Goal: Use online tool/utility: Utilize a website feature to perform a specific function

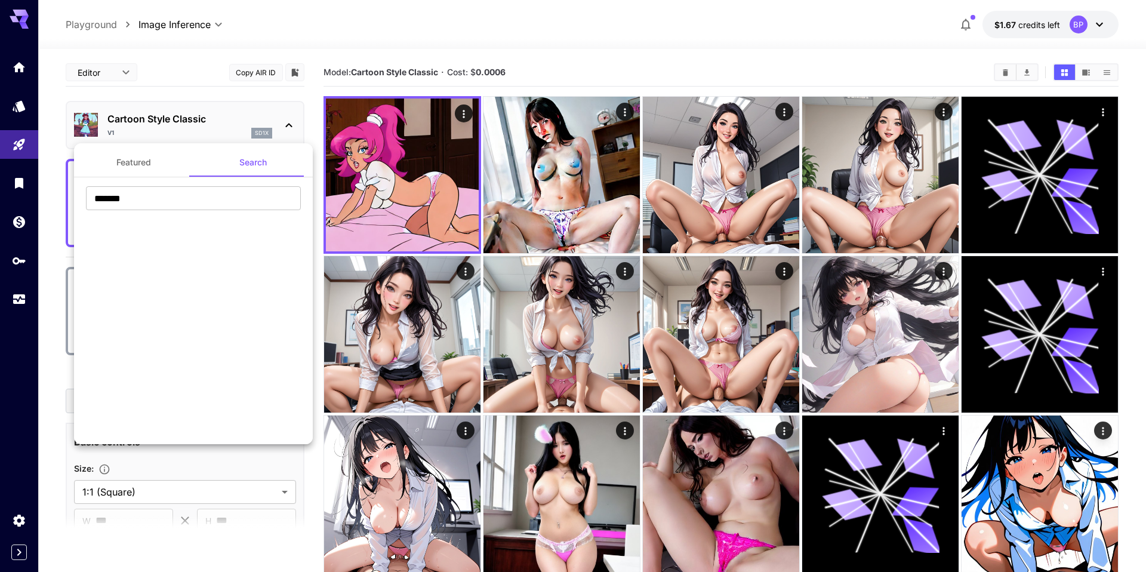
scroll to position [933, 0]
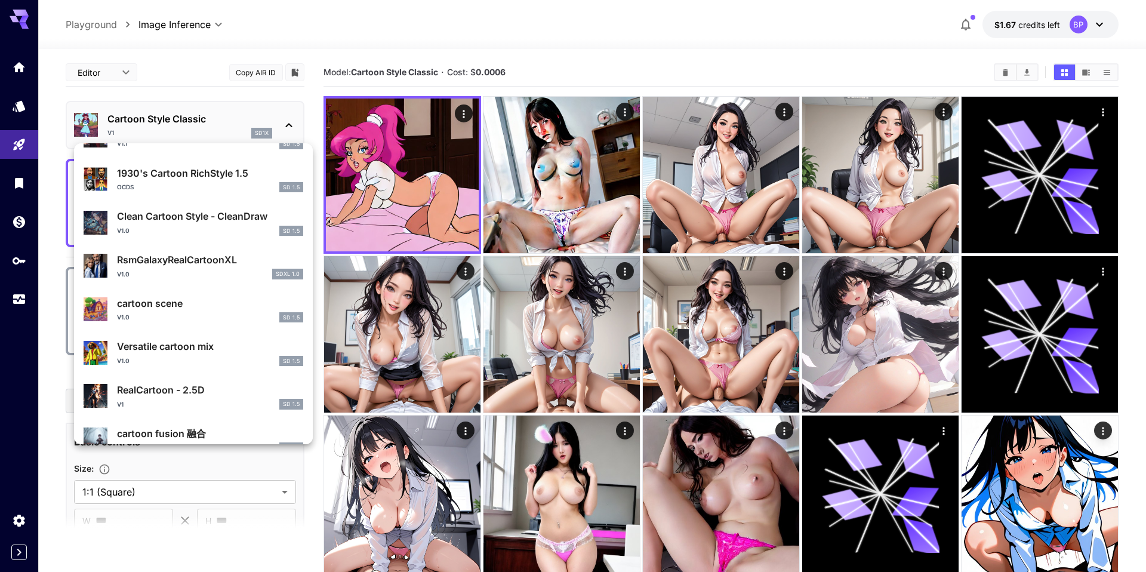
click at [329, 39] on div at bounding box center [573, 286] width 1146 height 572
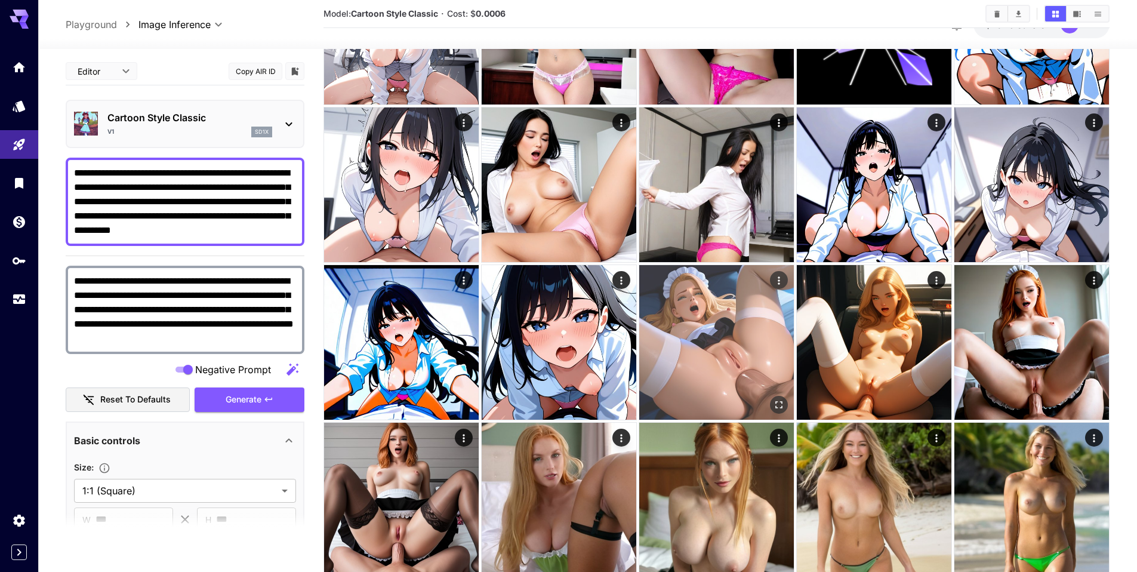
scroll to position [459, 0]
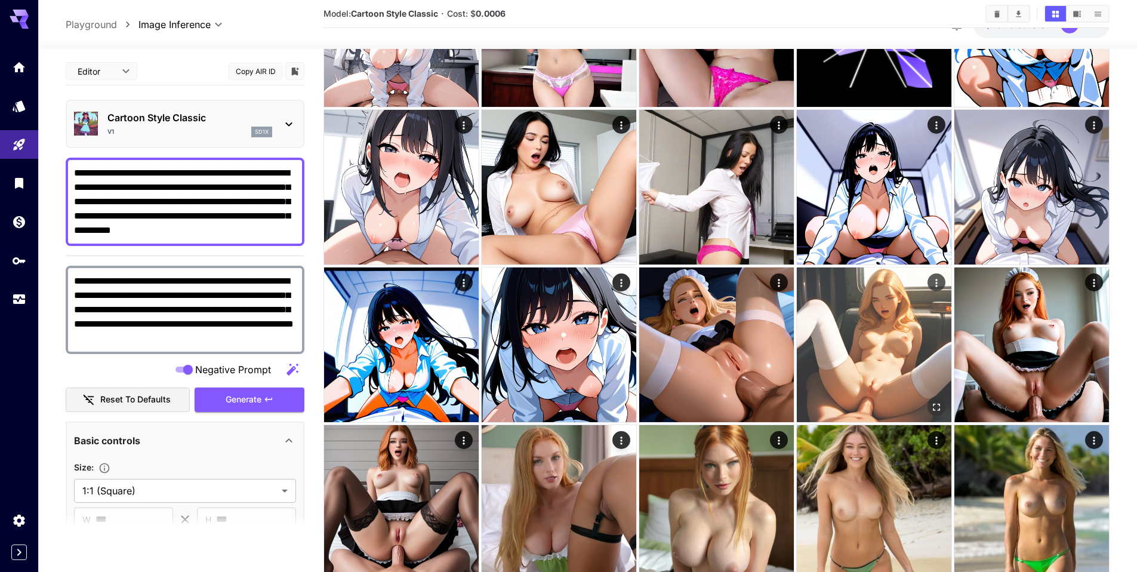
click at [862, 381] on img at bounding box center [874, 344] width 155 height 155
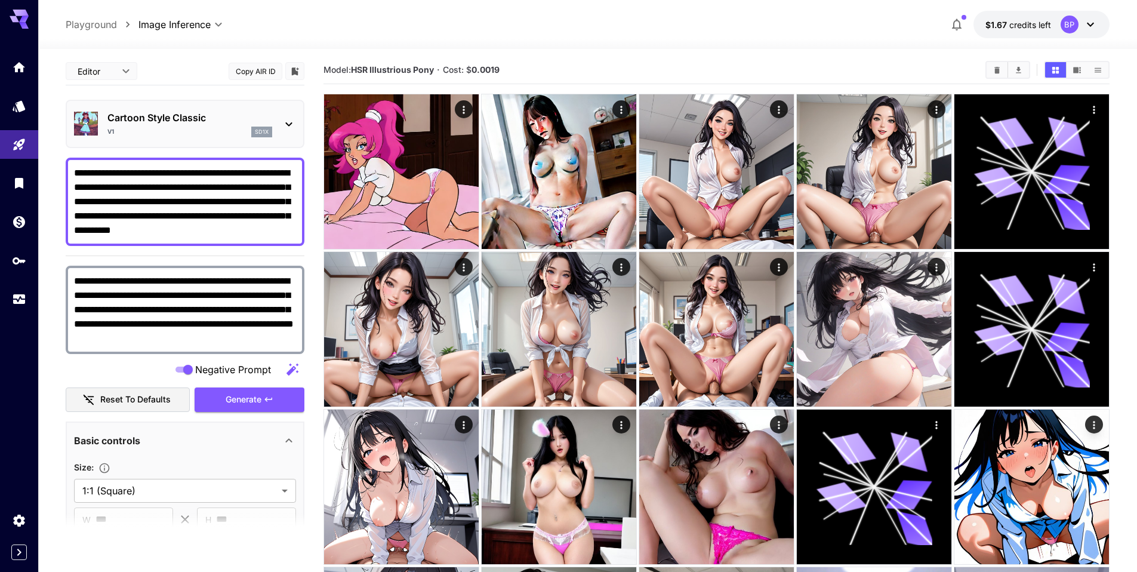
scroll to position [0, 0]
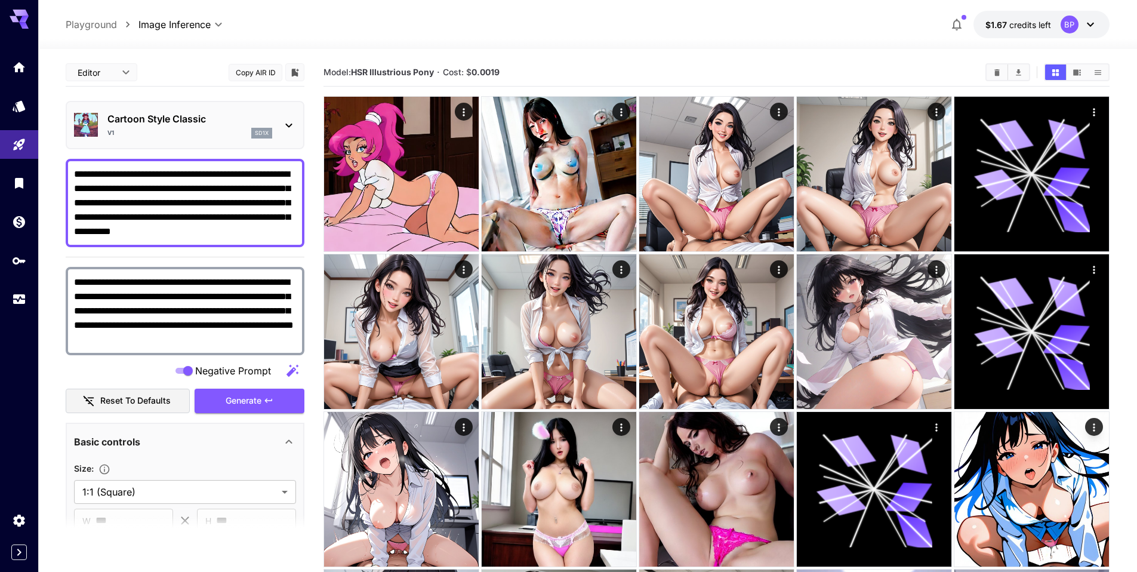
click at [170, 114] on p "Cartoon Style Classic" at bounding box center [189, 119] width 165 height 14
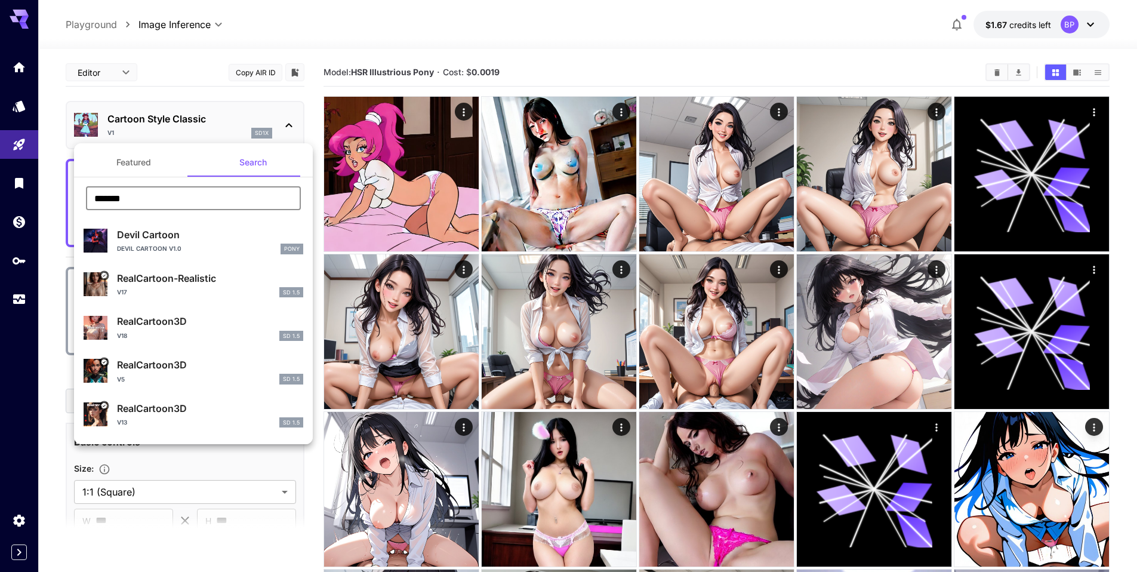
drag, startPoint x: 137, startPoint y: 198, endPoint x: 14, endPoint y: 201, distance: 122.9
click at [14, 201] on div "Featured Search ******* ​ Devil Cartoon Devil Cartoon v1.0 Pony RealCartoon-Rea…" at bounding box center [119, 179] width 239 height 358
paste input "**********"
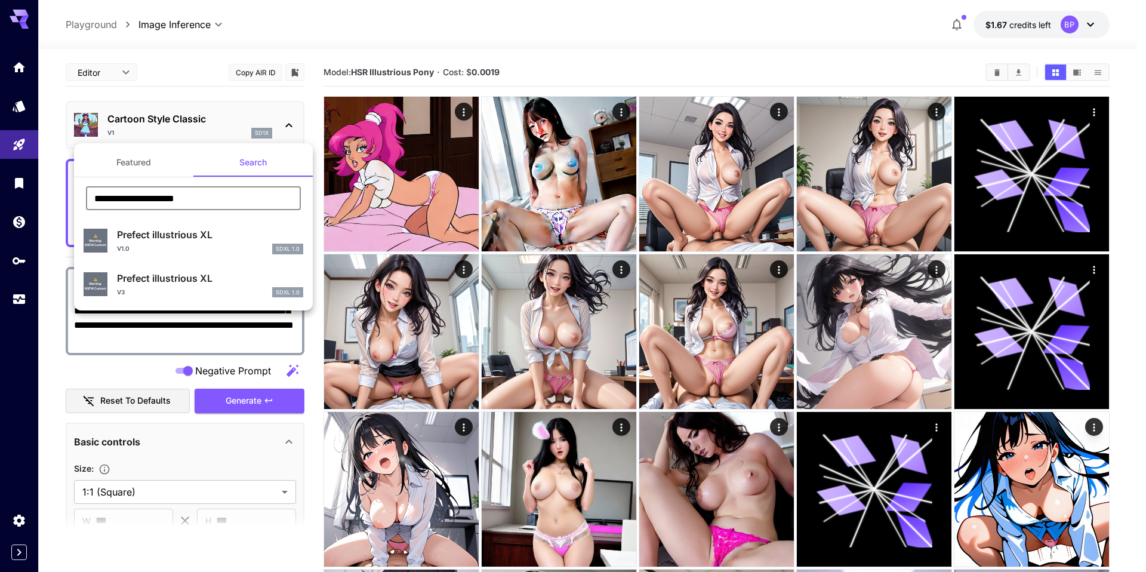
type input "**********"
click at [162, 282] on p "Prefect illustrious XL" at bounding box center [210, 278] width 186 height 14
type input "**********"
type input "****"
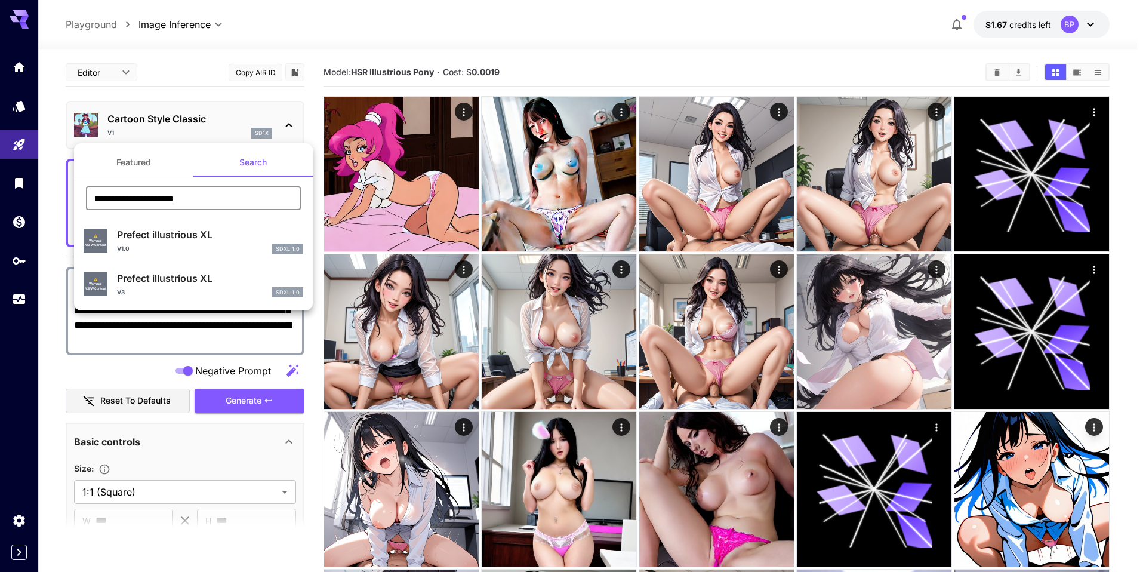
type input "*"
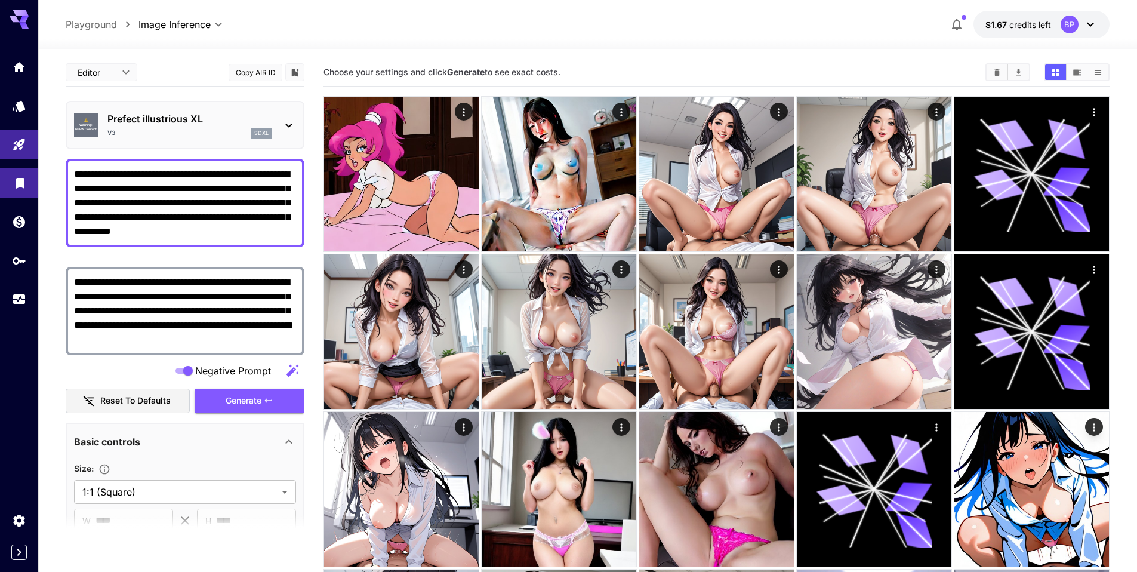
drag, startPoint x: 228, startPoint y: 232, endPoint x: 32, endPoint y: 184, distance: 201.6
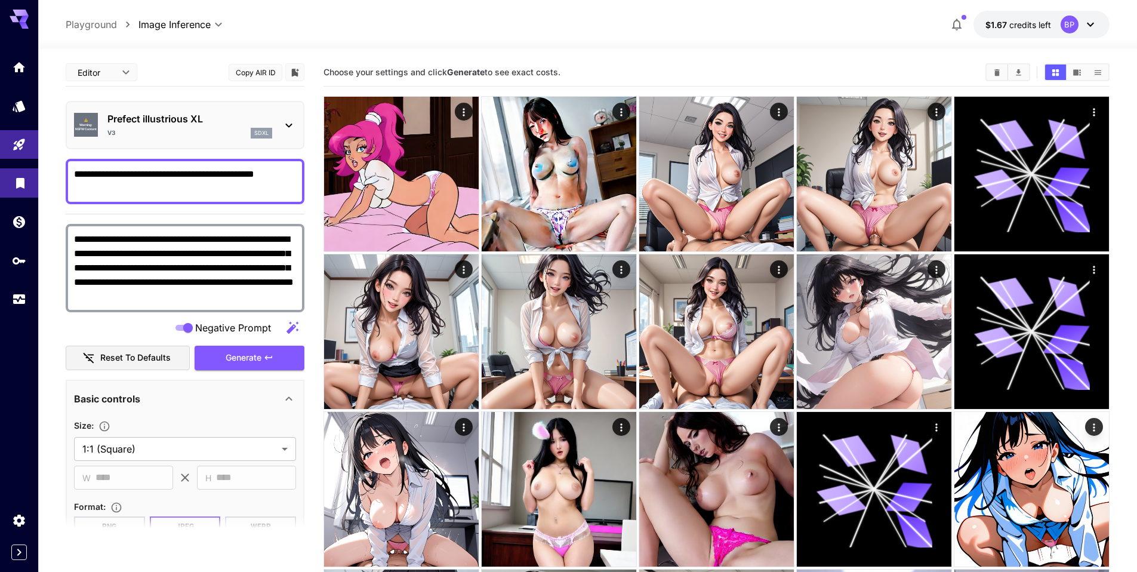
type textarea "**********"
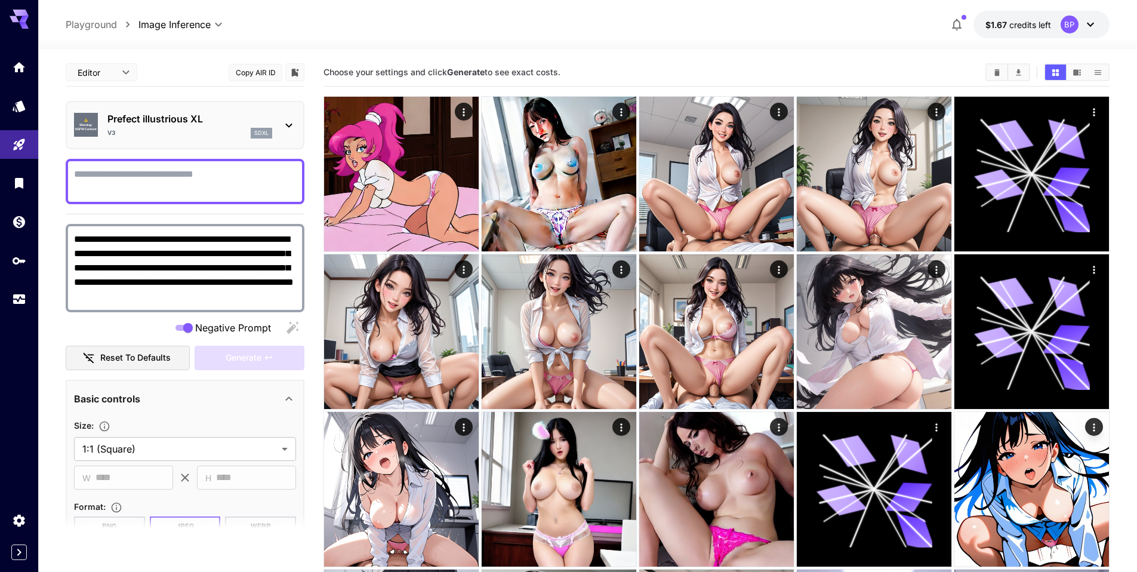
click at [235, 165] on div at bounding box center [185, 181] width 239 height 45
click at [203, 164] on div at bounding box center [185, 181] width 239 height 45
click at [140, 163] on div at bounding box center [185, 181] width 239 height 45
click at [129, 175] on textarea "Negative Prompt" at bounding box center [185, 181] width 222 height 29
paste textarea "**********"
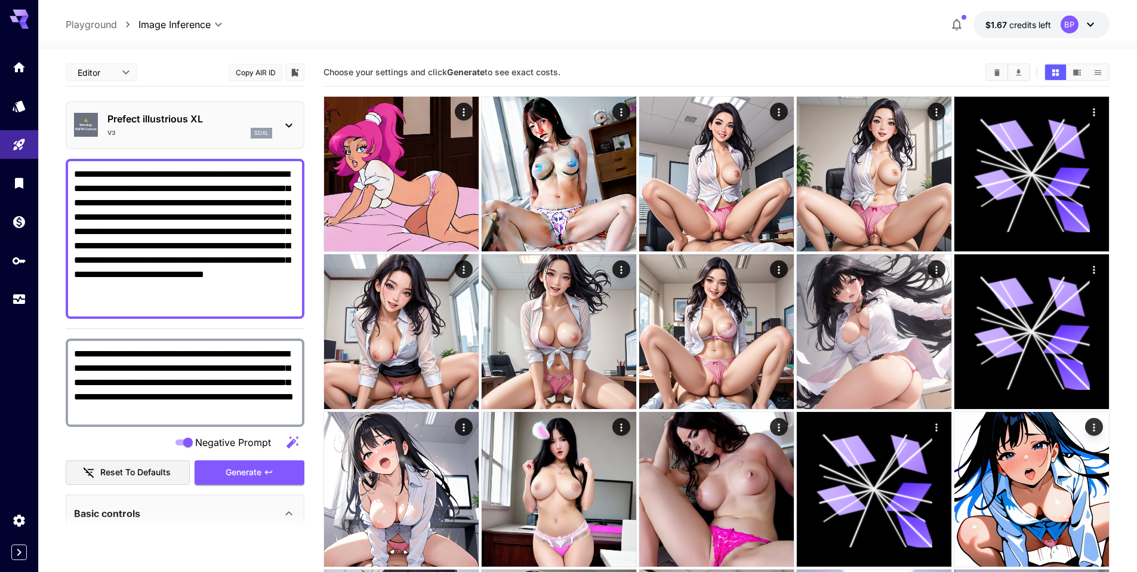
click at [251, 484] on div "**********" at bounding box center [185, 515] width 239 height 914
click at [252, 469] on span "Generate" at bounding box center [244, 472] width 36 height 15
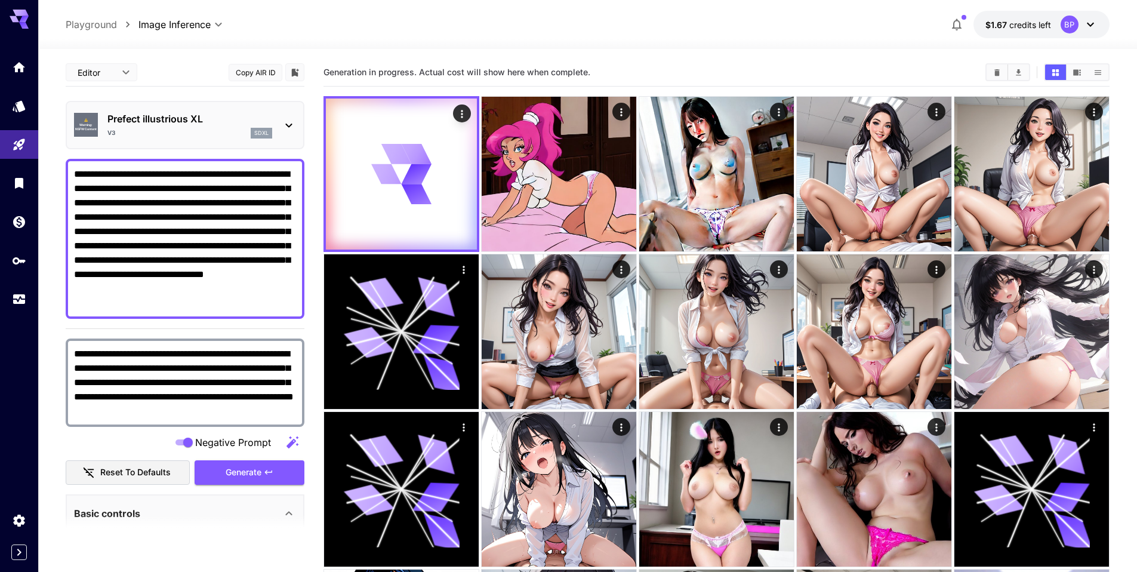
click at [408, 37] on div at bounding box center [587, 42] width 1098 height 14
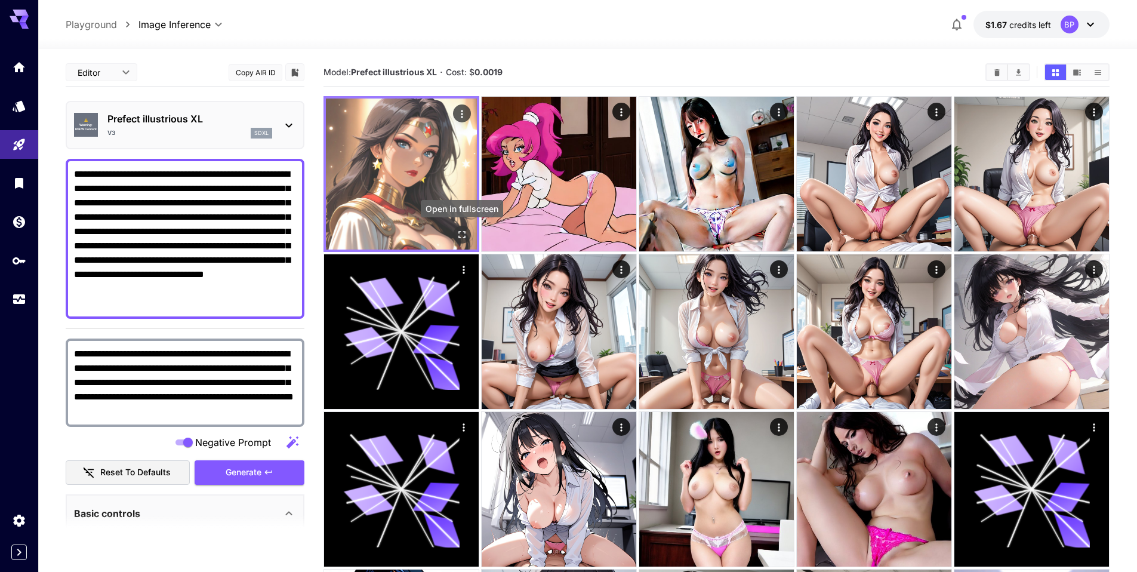
click at [465, 233] on icon "Open in fullscreen" at bounding box center [462, 235] width 12 height 12
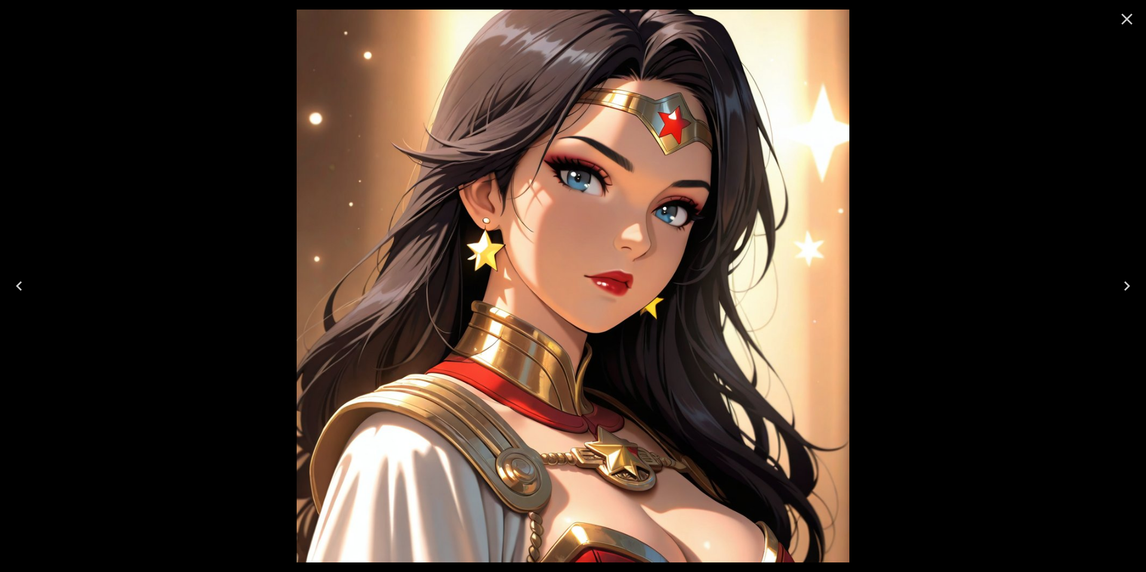
click at [1126, 19] on icon "Close" at bounding box center [1126, 19] width 11 height 11
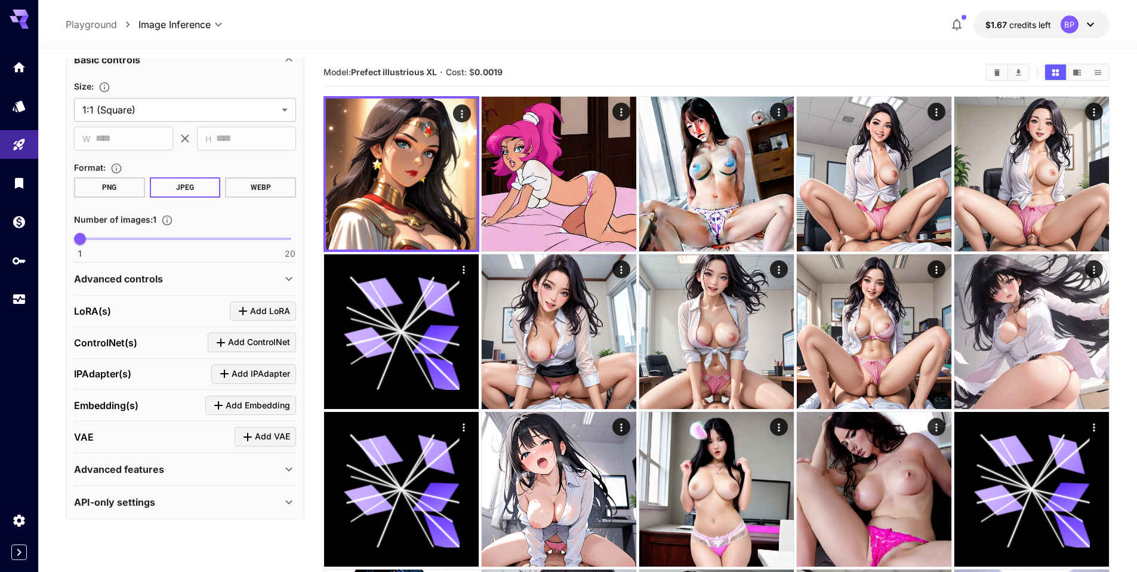
scroll to position [458, 0]
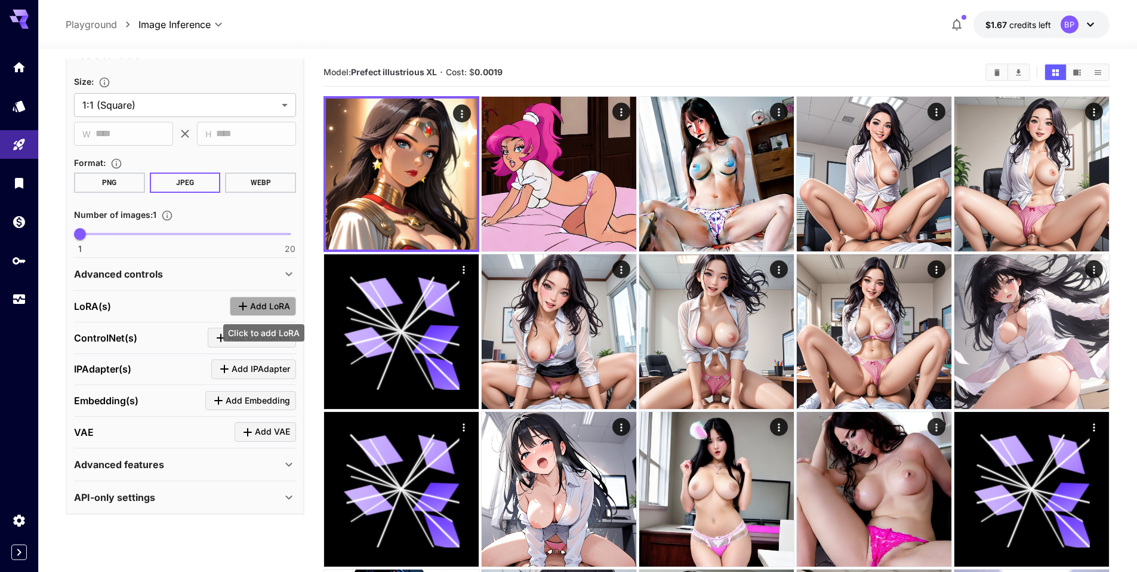
click at [273, 309] on span "Add LoRA" at bounding box center [270, 306] width 40 height 15
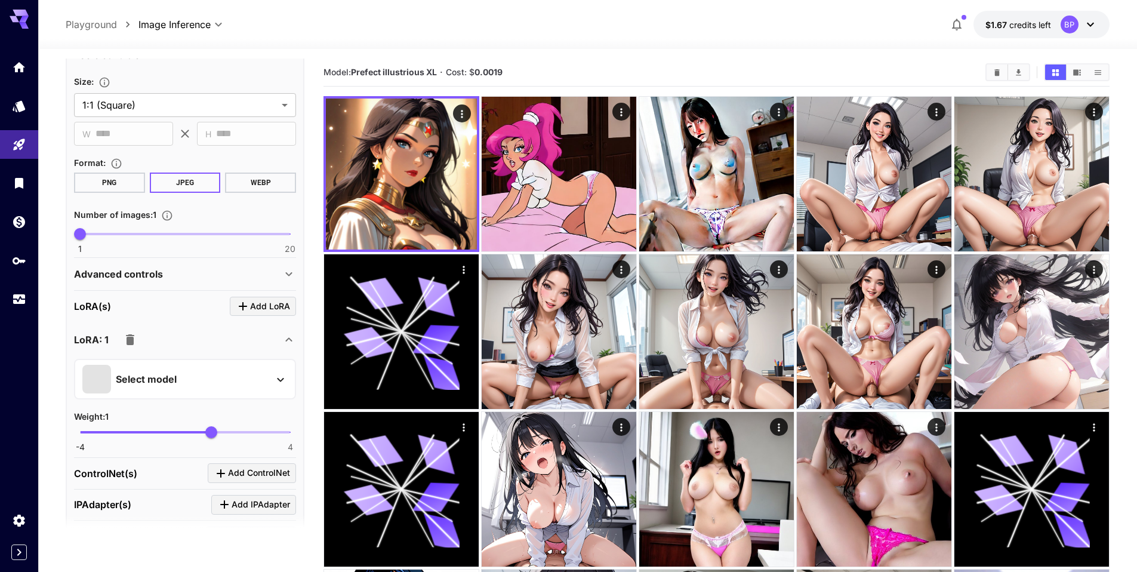
click at [193, 366] on div "Select model" at bounding box center [175, 379] width 186 height 29
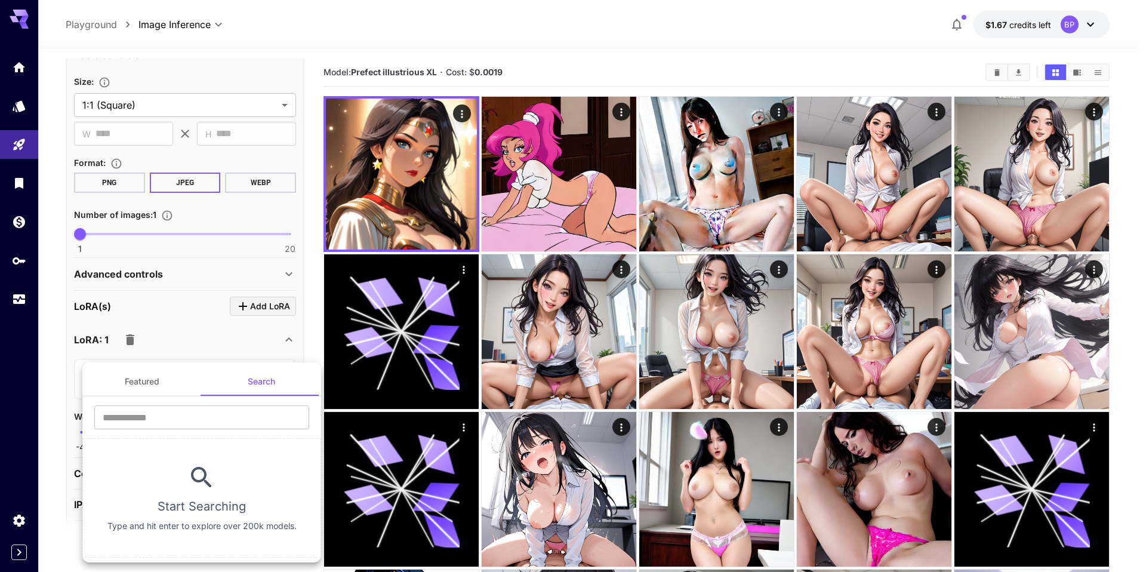
click at [63, 337] on div at bounding box center [573, 286] width 1146 height 572
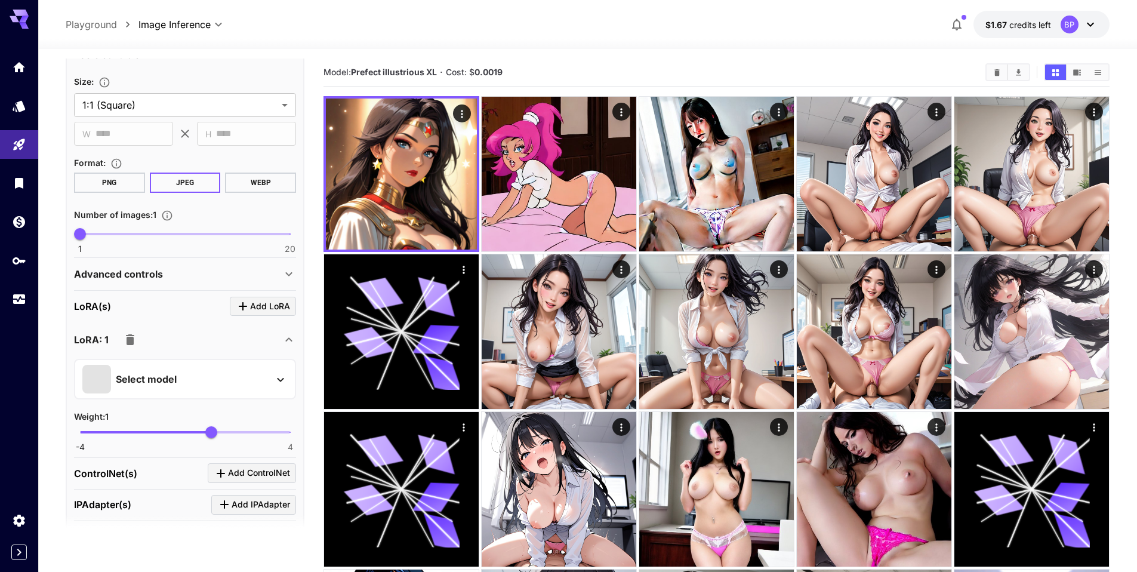
click at [132, 338] on icon "button" at bounding box center [130, 339] width 8 height 11
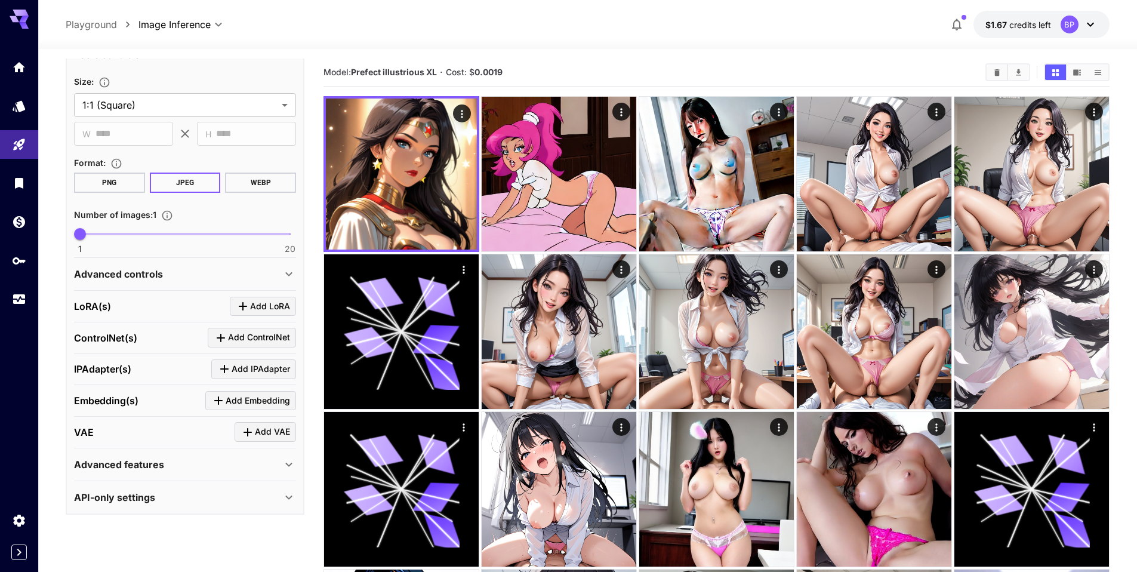
click at [286, 465] on icon at bounding box center [289, 464] width 14 height 14
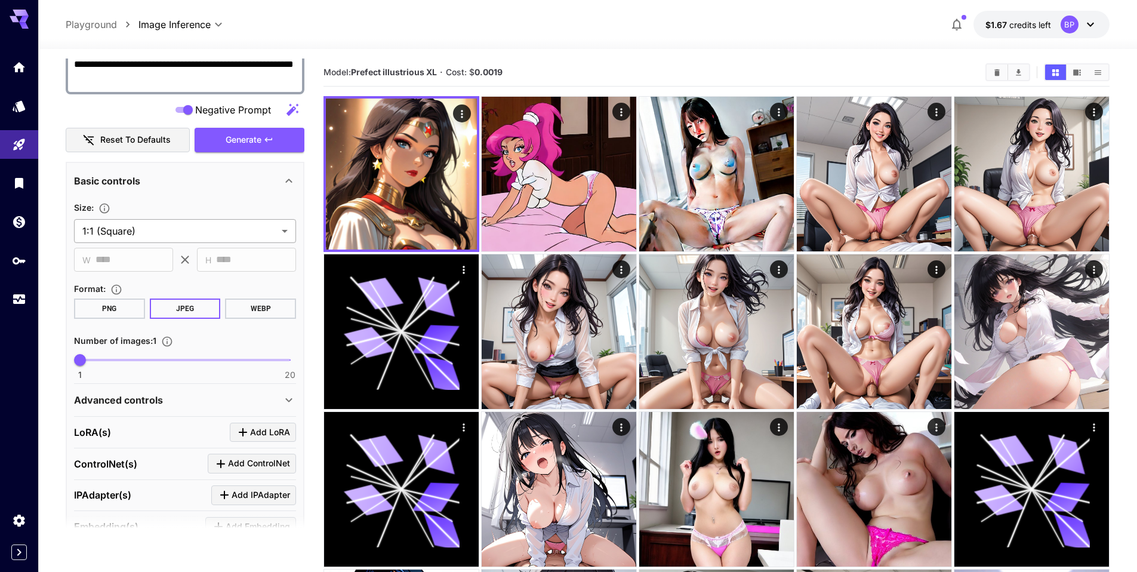
scroll to position [355, 0]
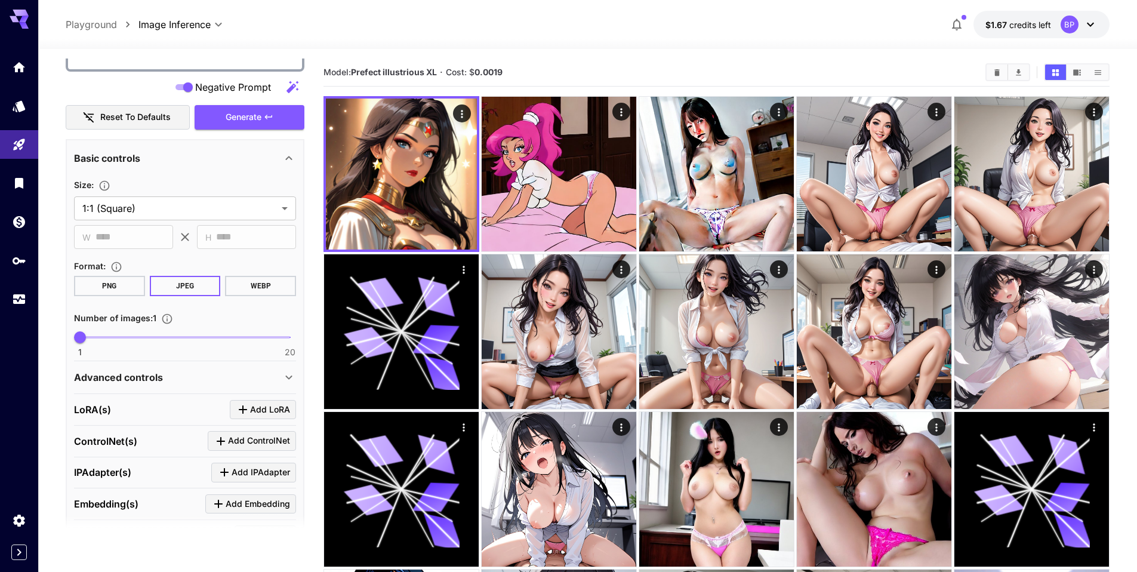
click at [286, 373] on icon at bounding box center [289, 377] width 14 height 14
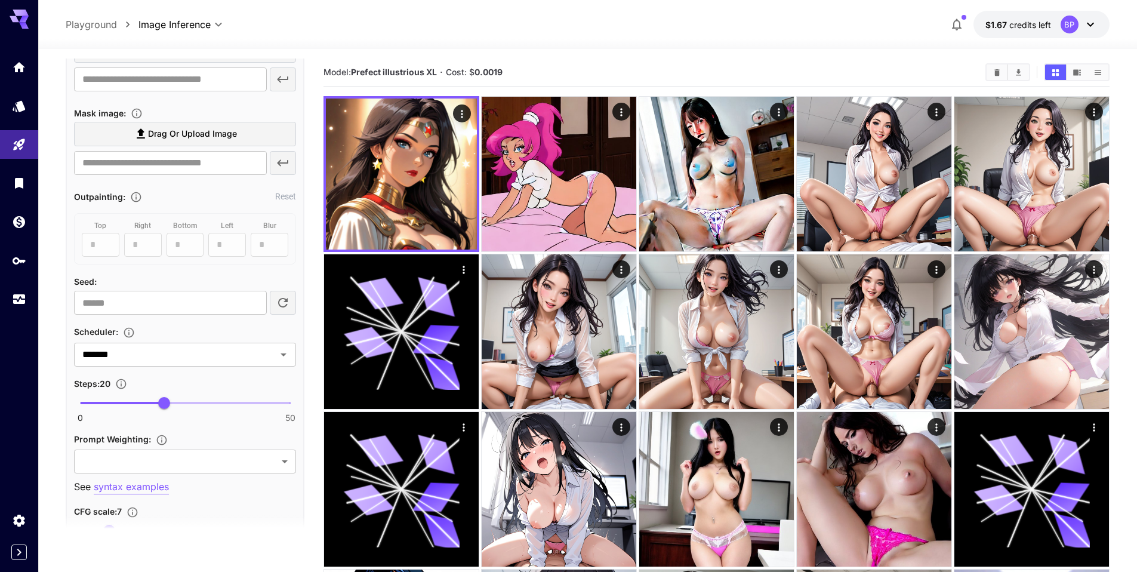
scroll to position [799, 0]
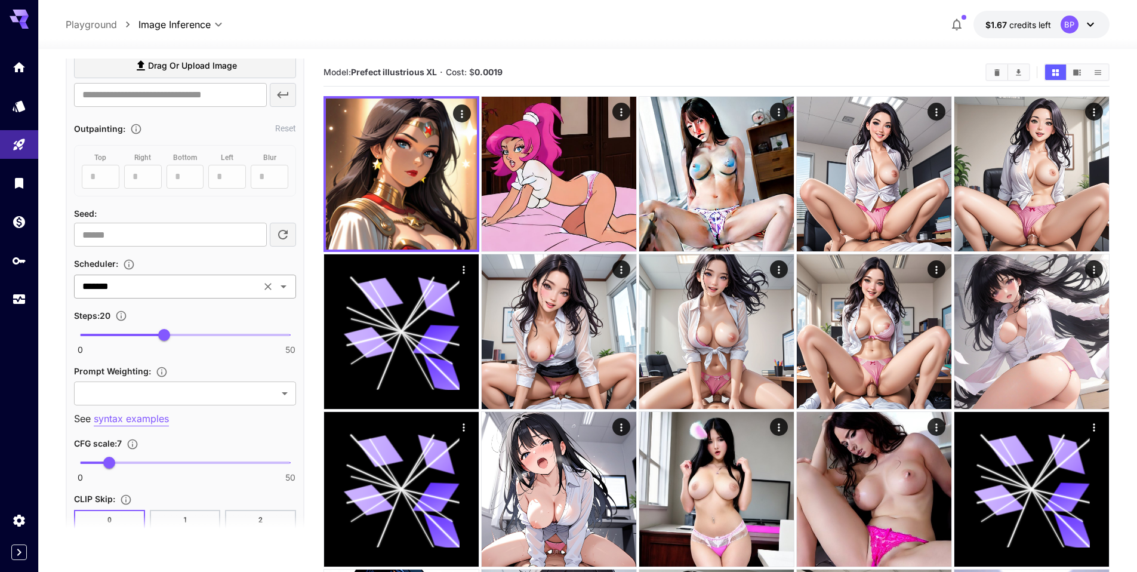
click at [149, 282] on input "*******" at bounding box center [168, 286] width 180 height 17
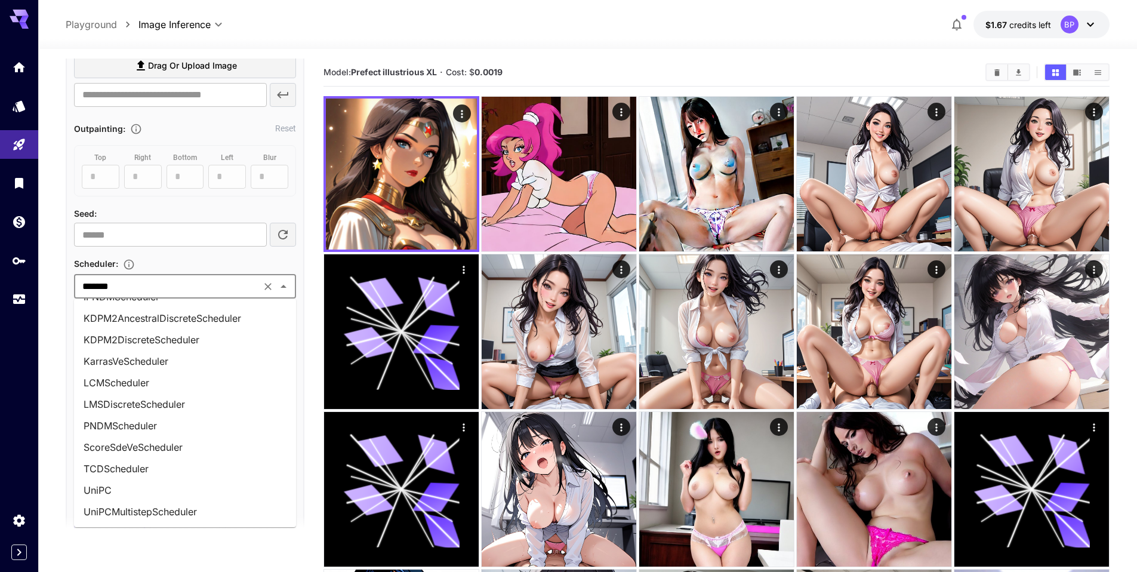
scroll to position [192, 0]
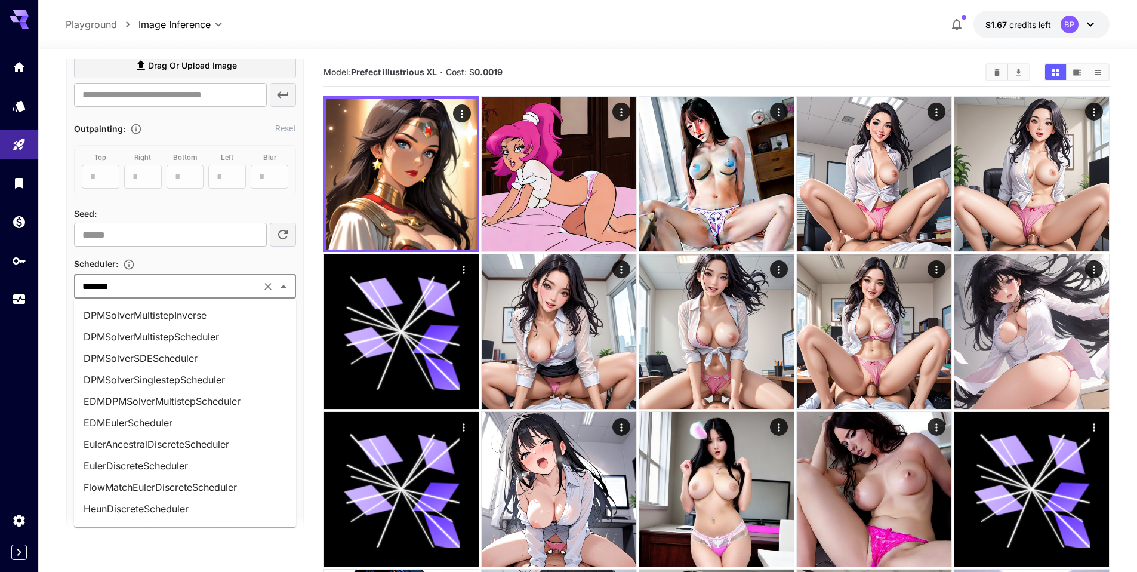
click at [121, 444] on li "EulerAncestralDiscreteScheduler" at bounding box center [185, 443] width 222 height 21
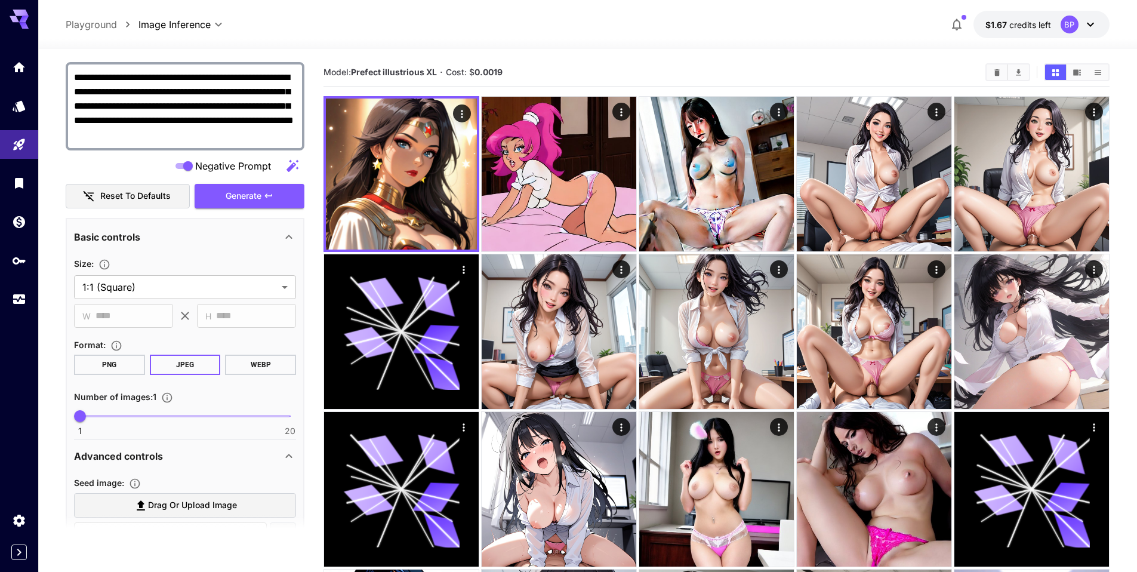
scroll to position [123, 0]
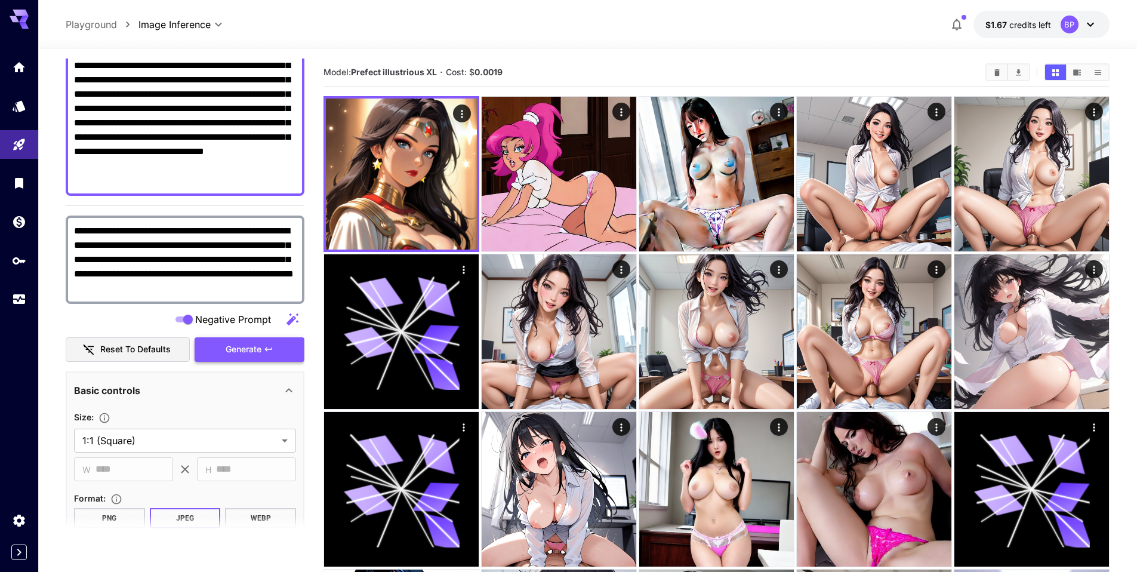
click at [243, 354] on span "Generate" at bounding box center [244, 349] width 36 height 15
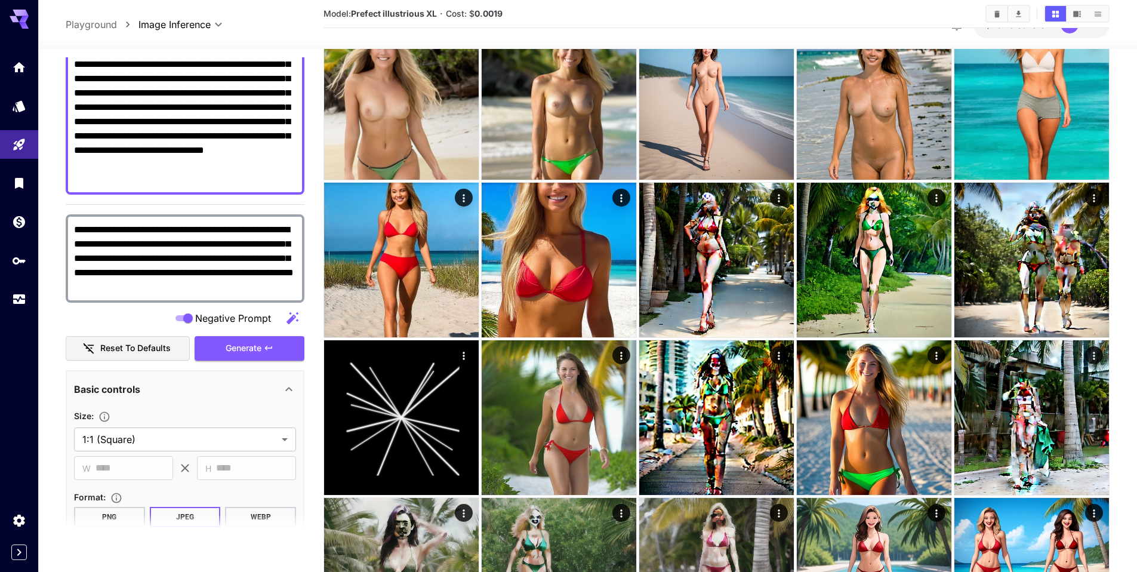
scroll to position [663, 0]
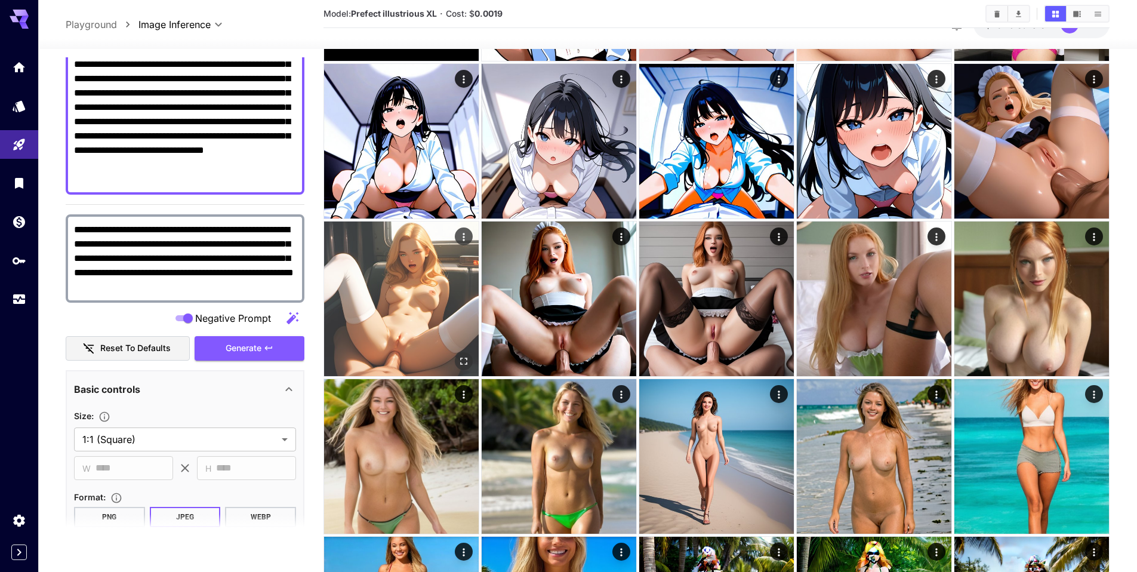
click at [401, 329] on img at bounding box center [401, 298] width 155 height 155
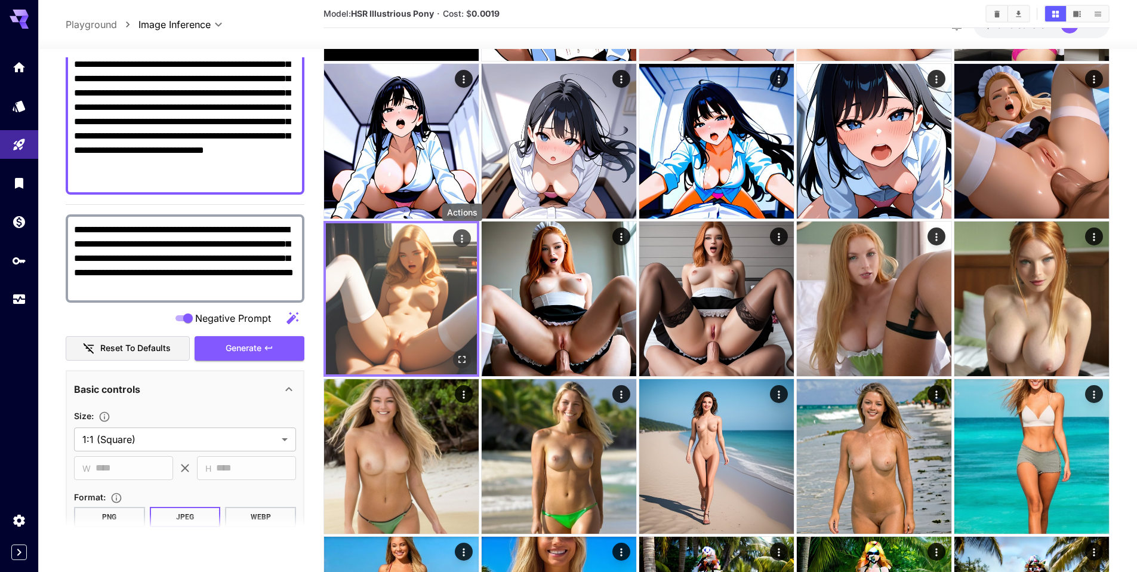
click at [461, 233] on icon "Actions" at bounding box center [462, 239] width 12 height 12
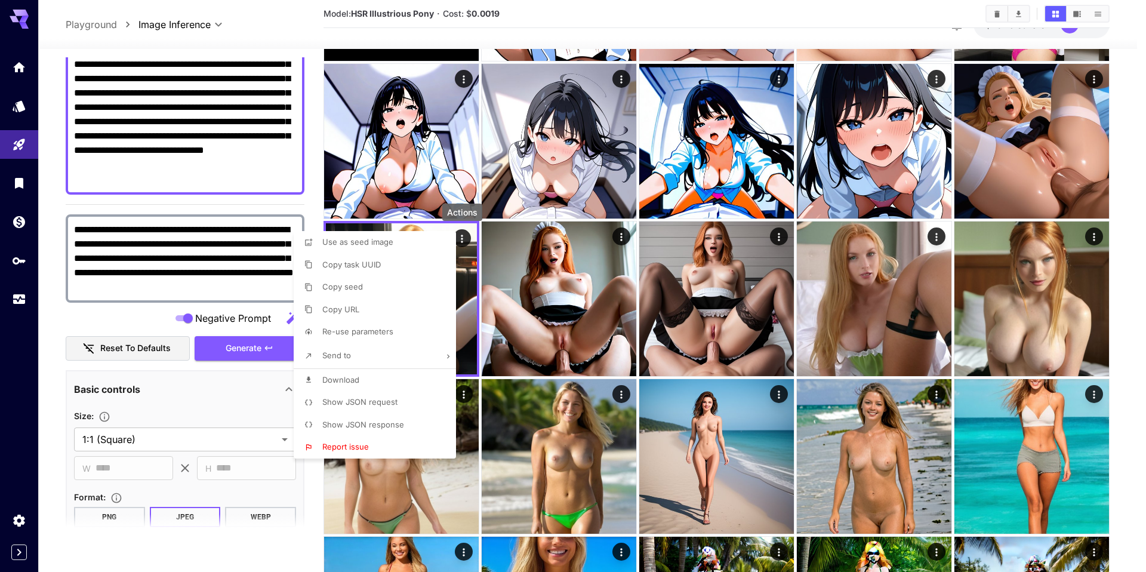
click at [372, 403] on span "Show JSON request" at bounding box center [359, 402] width 75 height 10
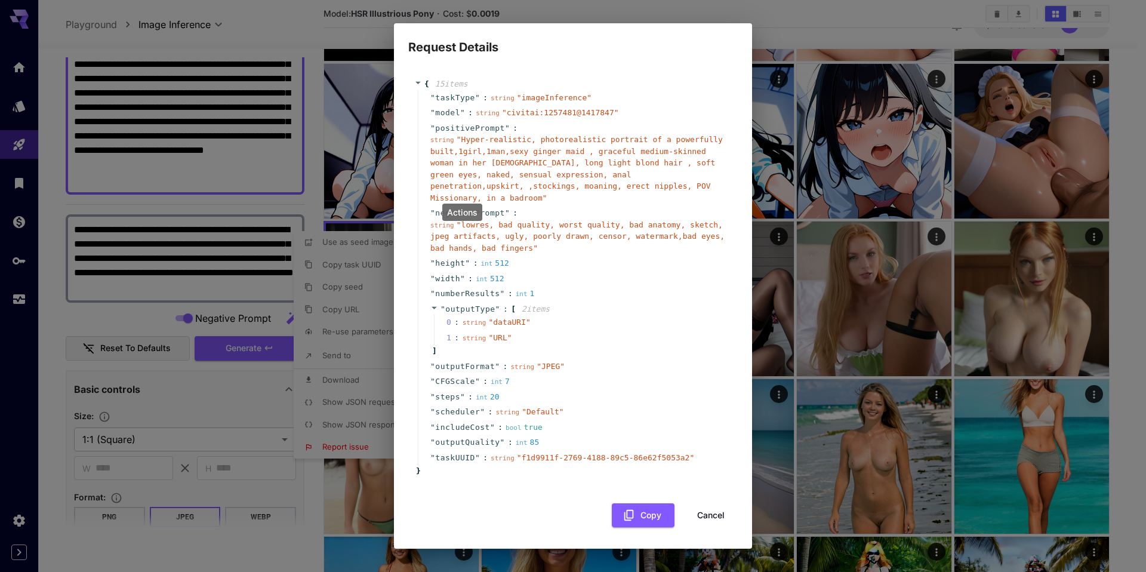
click at [551, 234] on span "" lowres, bad quality, worst quality, bad anatomy, sketch, jpeg artifacts, ugly…" at bounding box center [577, 236] width 294 height 32
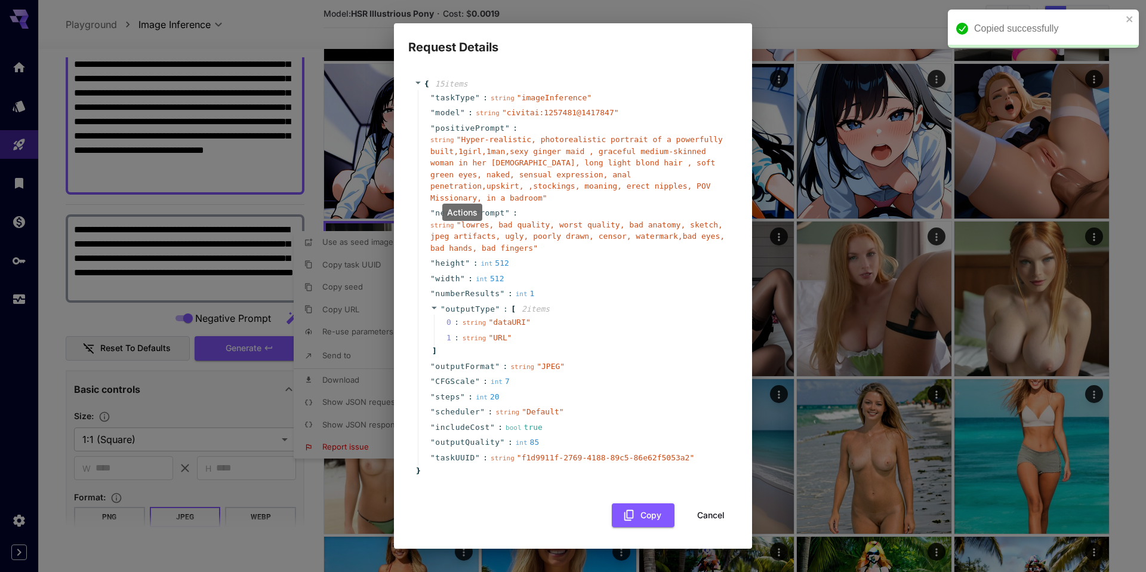
click at [465, 140] on span "" Hyper-realistic, photorealistic portrait of a powerfully built,1girl,1man,sex…" at bounding box center [576, 168] width 292 height 67
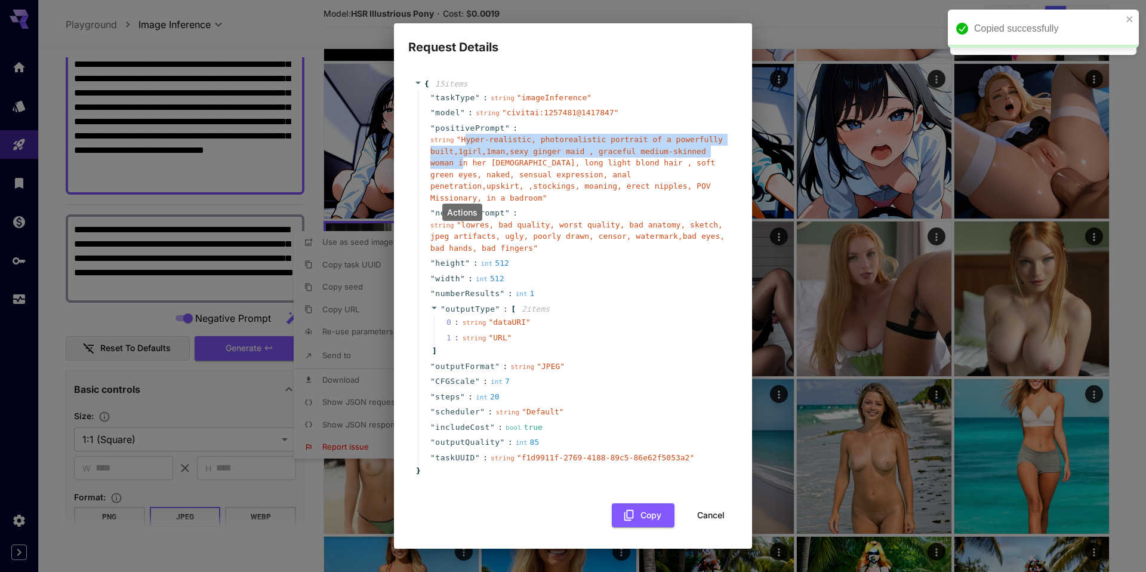
click at [464, 159] on span "" Hyper-realistic, photorealistic portrait of a powerfully built,1girl,1man,sex…" at bounding box center [576, 168] width 292 height 67
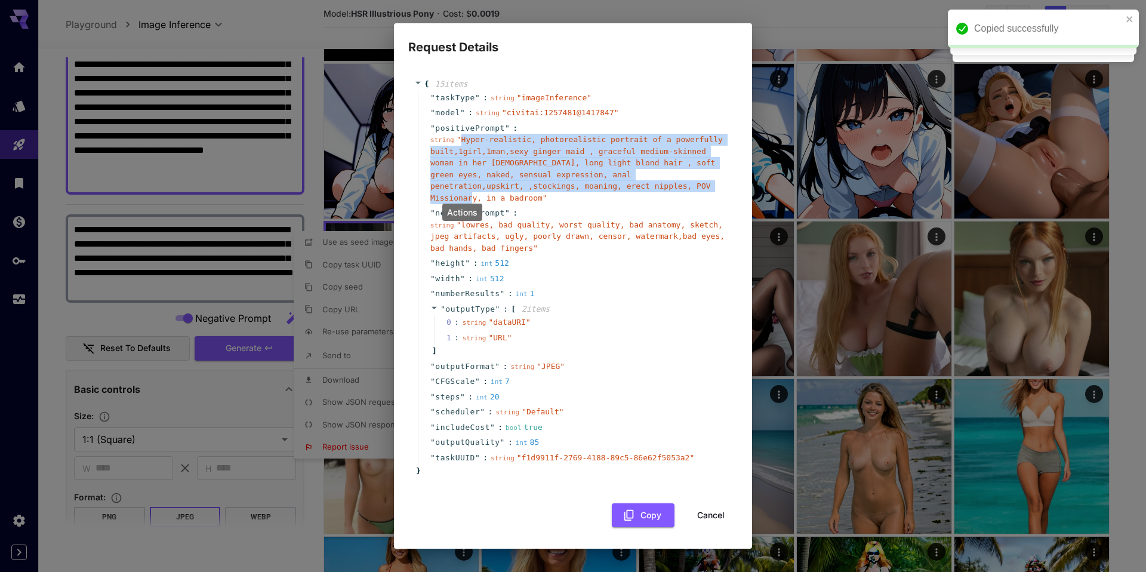
drag, startPoint x: 461, startPoint y: 138, endPoint x: 461, endPoint y: 197, distance: 59.7
click at [462, 199] on span "" Hyper-realistic, photorealistic portrait of a powerfully built,1girl,1man,sex…" at bounding box center [576, 168] width 292 height 67
copy span "Hyper-realistic, photorealistic portrait of a powerfully built,1girl,1man,sexy …"
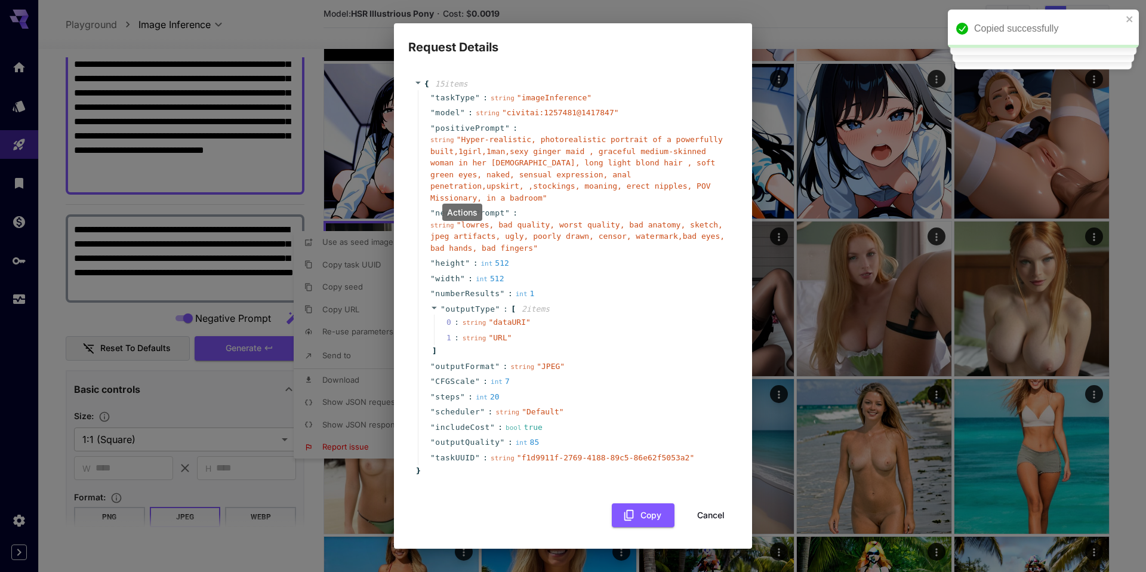
click at [172, 111] on div "Request Details { 15 item s " taskType " : string " imageInference " " model " …" at bounding box center [573, 286] width 1146 height 572
click at [209, 168] on div "Request Details { 15 item s " taskType " : string " imageInference " " model " …" at bounding box center [573, 286] width 1146 height 572
click at [716, 517] on button "Cancel" at bounding box center [711, 515] width 54 height 24
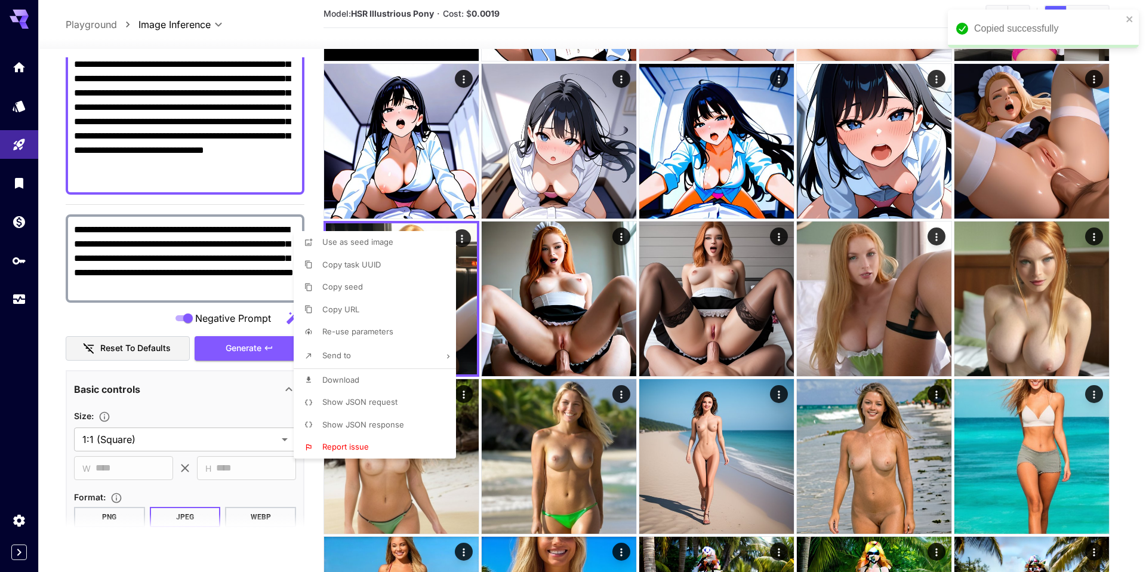
drag, startPoint x: 199, startPoint y: 176, endPoint x: 113, endPoint y: 90, distance: 121.9
click at [113, 90] on div at bounding box center [573, 286] width 1146 height 572
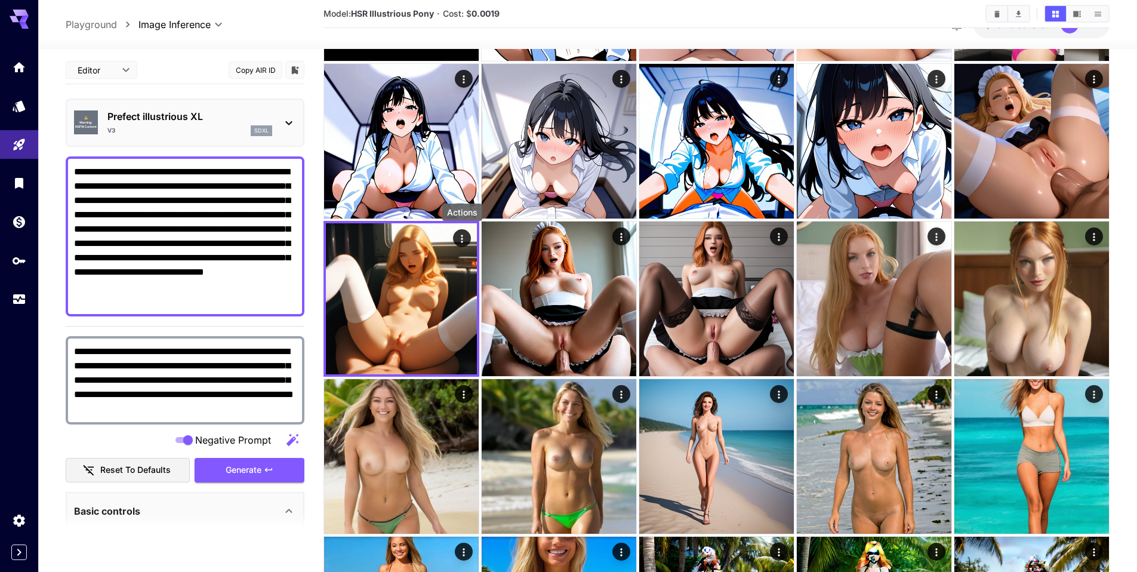
scroll to position [0, 0]
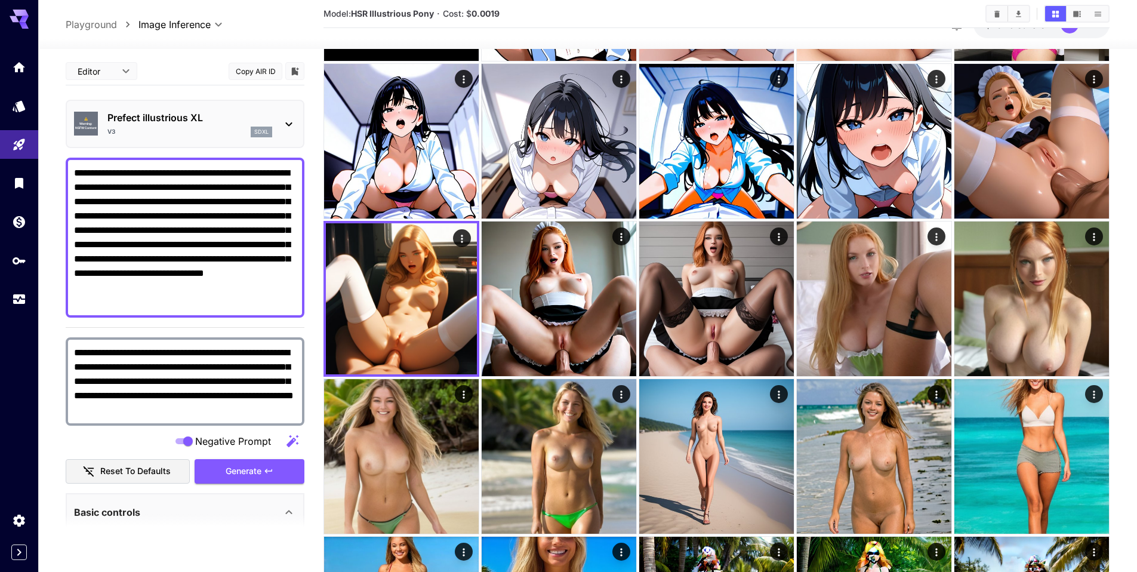
drag, startPoint x: 71, startPoint y: 172, endPoint x: 180, endPoint y: 296, distance: 164.5
click at [177, 297] on div "**********" at bounding box center [185, 238] width 239 height 160
drag, startPoint x: 198, startPoint y: 300, endPoint x: 53, endPoint y: 149, distance: 209.7
paste textarea
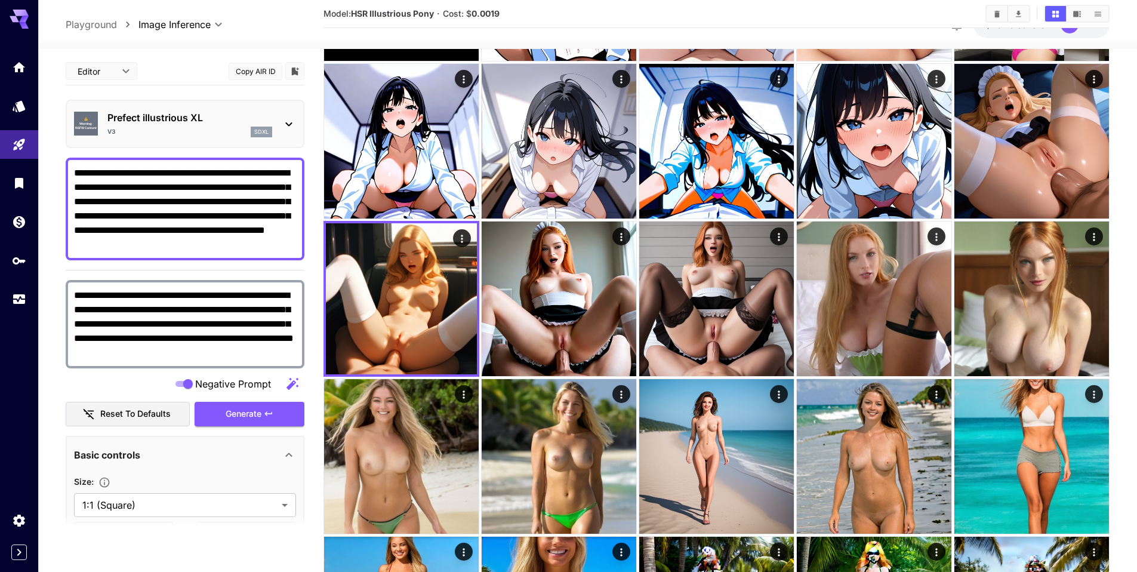
drag, startPoint x: 134, startPoint y: 175, endPoint x: 42, endPoint y: 159, distance: 92.7
drag, startPoint x: 131, startPoint y: 171, endPoint x: 95, endPoint y: 188, distance: 39.5
click at [95, 188] on textarea "**********" at bounding box center [185, 209] width 222 height 86
type textarea "**********"
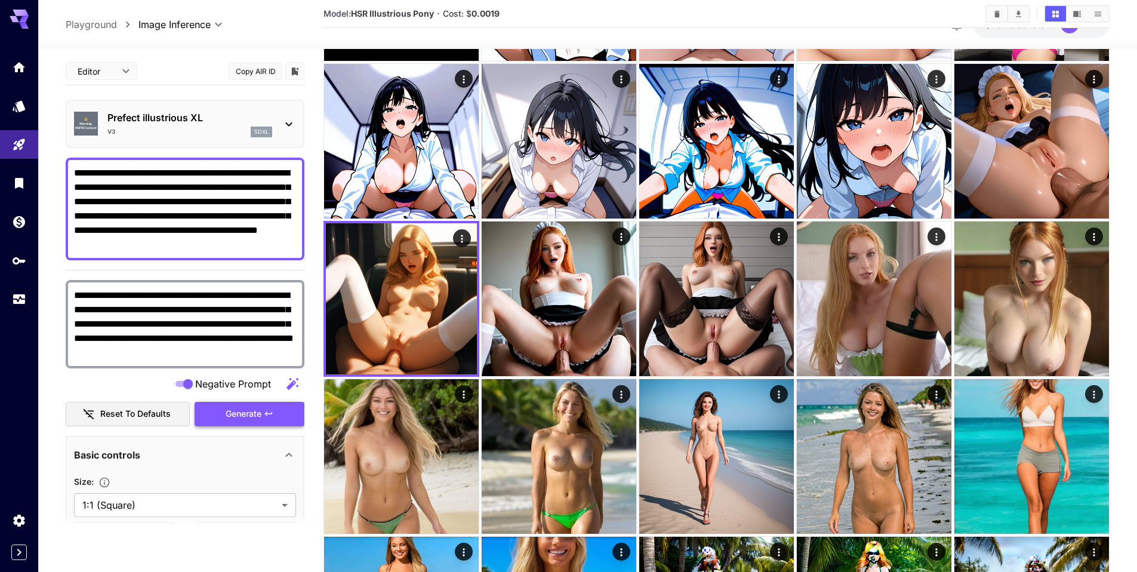
click at [242, 415] on span "Generate" at bounding box center [244, 413] width 36 height 15
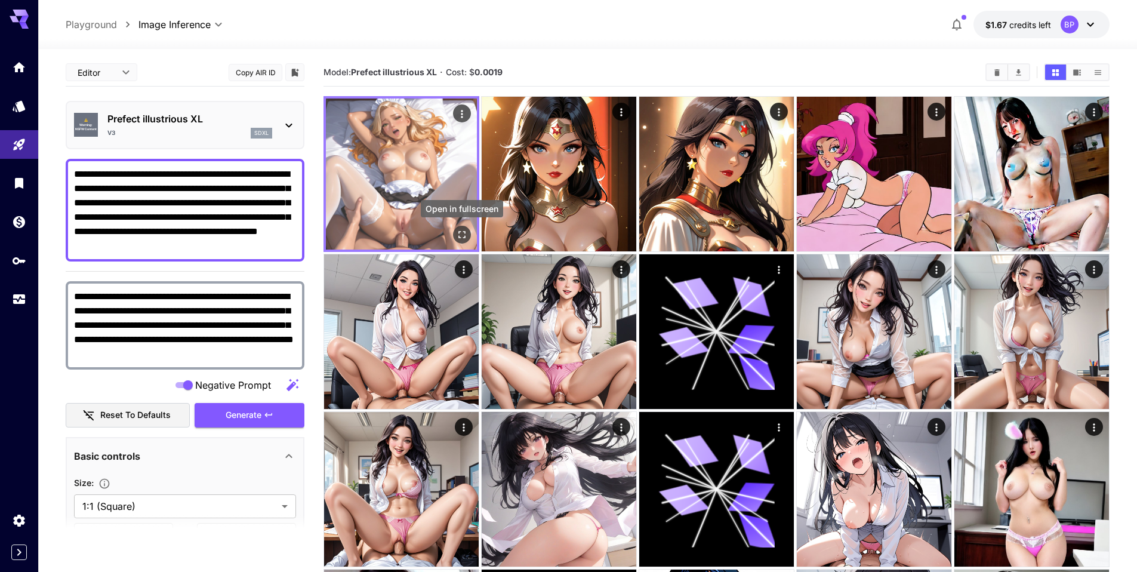
click at [462, 227] on button "Open in fullscreen" at bounding box center [462, 235] width 18 height 18
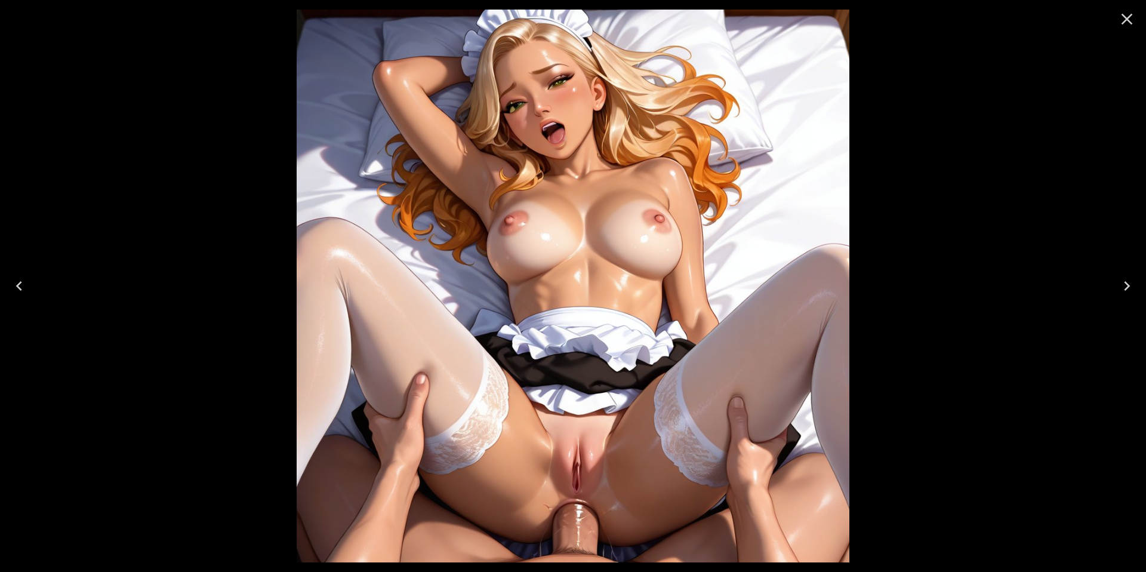
click at [1132, 21] on icon "Close" at bounding box center [1126, 19] width 19 height 19
